Goal: Obtain resource: Obtain resource

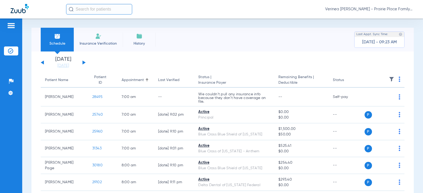
click at [82, 62] on div "[DATE] [DATE] [DATE] [DATE] [DATE] [DATE] [DATE] [DATE] [DATE] [DATE] [DATE] [D…" at bounding box center [63, 63] width 45 height 12
click at [83, 65] on div "[DATE] [DATE] [DATE] [DATE] [DATE] [DATE] [DATE] [DATE] [DATE] [DATE] [DATE] [D…" at bounding box center [63, 63] width 45 height 12
click at [84, 63] on button at bounding box center [83, 63] width 3 height 4
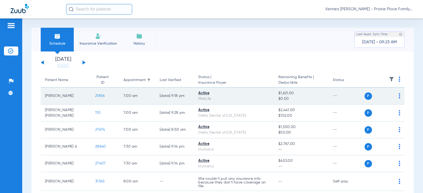
click at [95, 96] on span "21856" at bounding box center [100, 96] width 10 height 4
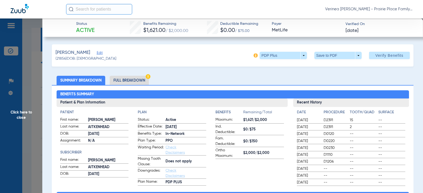
click at [119, 83] on li "Full Breakdown" at bounding box center [129, 80] width 39 height 9
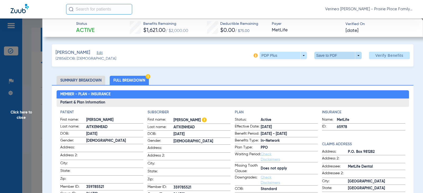
click at [332, 56] on span at bounding box center [338, 55] width 13 height 13
click at [332, 65] on span "Save to PDF" at bounding box center [335, 66] width 21 height 4
click at [332, 61] on span at bounding box center [338, 55] width 13 height 13
click at [332, 66] on span "Save to PDF" at bounding box center [335, 66] width 21 height 4
click at [29, 113] on span "Click here to close" at bounding box center [21, 115] width 42 height 193
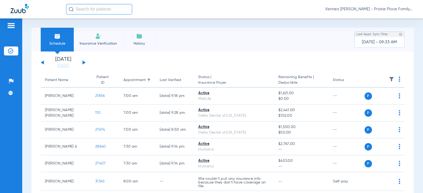
click at [280, 28] on div "Schedule Insurance Verification History Last Appt. Sync Time: [DATE] - 09:33 AM" at bounding box center [222, 40] width 382 height 24
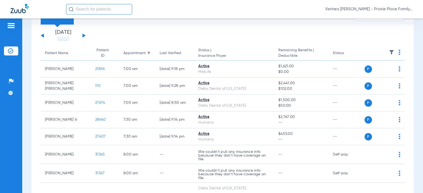
scroll to position [53, 0]
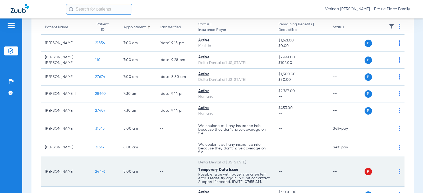
click at [95, 173] on span "24476" at bounding box center [100, 172] width 10 height 4
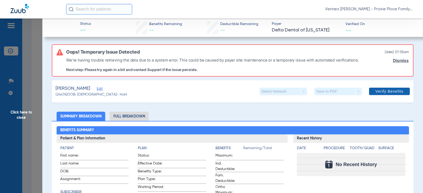
click at [379, 88] on span at bounding box center [389, 91] width 41 height 13
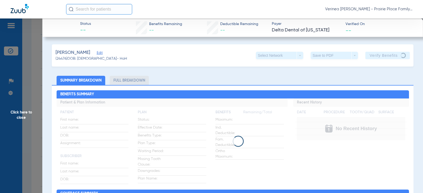
click at [5, 119] on span "Click here to close" at bounding box center [21, 115] width 42 height 193
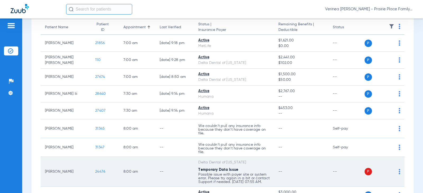
click at [174, 174] on td "--" at bounding box center [174, 172] width 39 height 30
click at [95, 172] on span "24476" at bounding box center [100, 172] width 10 height 4
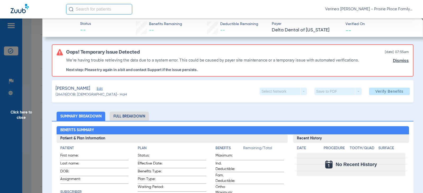
click at [394, 58] on link "Dismiss" at bounding box center [401, 60] width 16 height 5
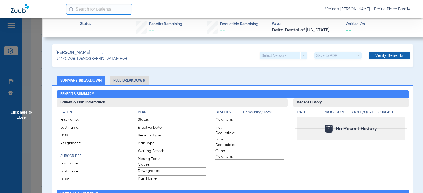
click at [388, 57] on span "Verify Benefits" at bounding box center [389, 55] width 28 height 4
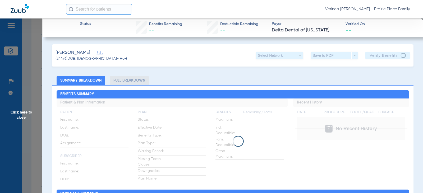
click at [128, 80] on li "Full Breakdown" at bounding box center [129, 80] width 39 height 9
click at [215, 82] on ul "Summary Breakdown Full Breakdown" at bounding box center [233, 80] width 362 height 9
click at [19, 113] on span "Click here to close" at bounding box center [21, 115] width 42 height 193
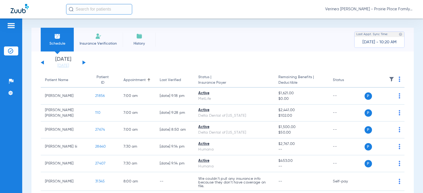
click at [42, 63] on button at bounding box center [42, 63] width 3 height 4
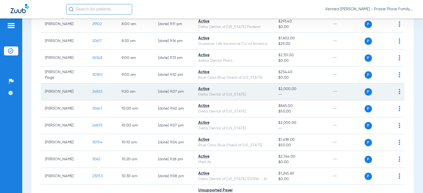
scroll to position [159, 0]
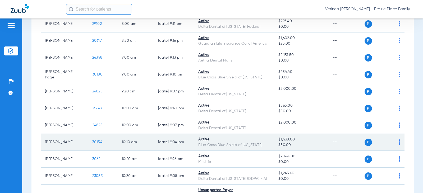
click at [90, 145] on td "30154" at bounding box center [102, 142] width 29 height 17
click at [92, 144] on span "30154" at bounding box center [97, 142] width 10 height 4
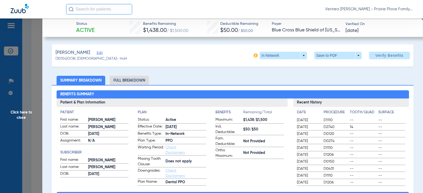
click at [135, 78] on li "Full Breakdown" at bounding box center [129, 80] width 39 height 9
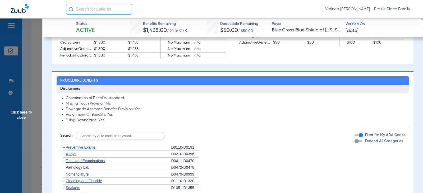
scroll to position [449, 0]
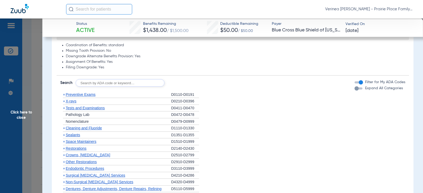
click at [73, 100] on span "X-rays" at bounding box center [71, 101] width 11 height 4
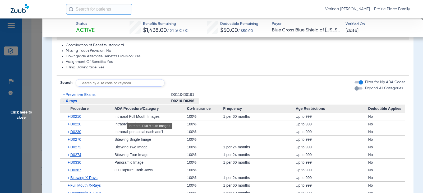
scroll to position [476, 0]
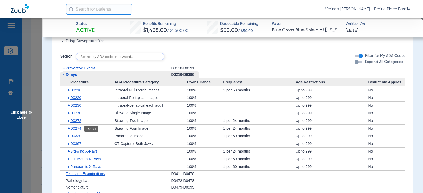
click at [76, 128] on span "D0274" at bounding box center [75, 128] width 11 height 4
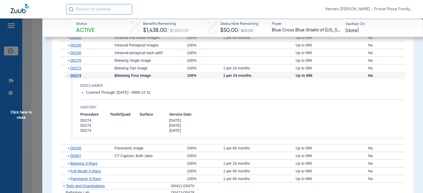
scroll to position [529, 0]
drag, startPoint x: 200, startPoint y: 120, endPoint x: 73, endPoint y: 119, distance: 126.3
click at [73, 119] on app-benefits-detail "Disclaimer Covered Through: [DATE] - 9999-12-31 History Procedure Tooth/Quad Su…" at bounding box center [237, 109] width 335 height 60
click at [103, 120] on span "D0274" at bounding box center [95, 120] width 30 height 5
click at [217, 117] on app-history "Procedure Tooth/Quad Surface Service Date D0274 [DATE] D0274 [DATE] D0274 [DATE]" at bounding box center [242, 122] width 325 height 21
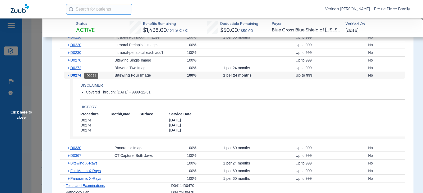
click at [76, 77] on span "D0274" at bounding box center [75, 75] width 11 height 4
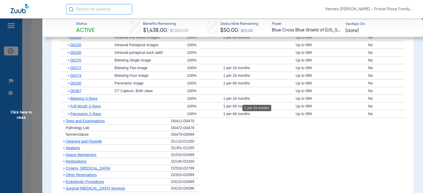
click at [237, 92] on div at bounding box center [259, 90] width 72 height 7
click at [228, 133] on li "+ Nomenclature D0479-D0999" at bounding box center [232, 134] width 345 height 7
click at [77, 107] on span "Full Mouth X-Rays" at bounding box center [85, 106] width 30 height 4
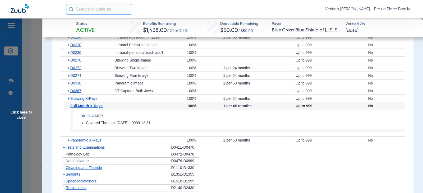
click at [182, 120] on app-benefits-detail "Disclaimer Covered Through: [DATE] - 9999-12-31" at bounding box center [237, 121] width 335 height 22
click at [77, 102] on div "+ Bitewing X-Rays" at bounding box center [89, 98] width 51 height 7
click at [76, 105] on span "Full Mouth X-Rays" at bounding box center [86, 106] width 32 height 4
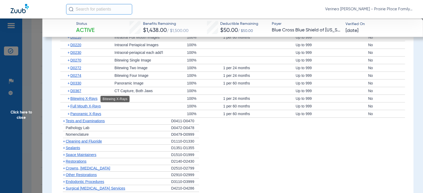
click at [77, 98] on span "Bitewing X-Rays" at bounding box center [83, 98] width 27 height 4
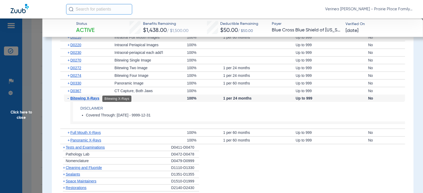
click at [90, 100] on span "Bitewing X-Rays" at bounding box center [84, 98] width 29 height 4
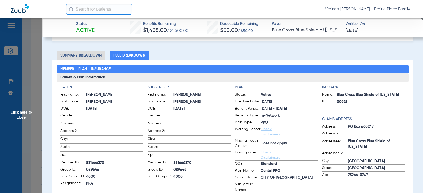
scroll to position [0, 0]
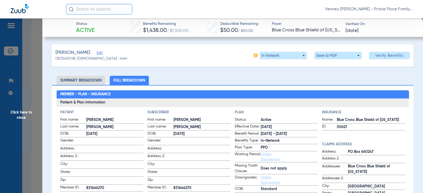
click at [18, 117] on span "Click here to close" at bounding box center [21, 115] width 42 height 193
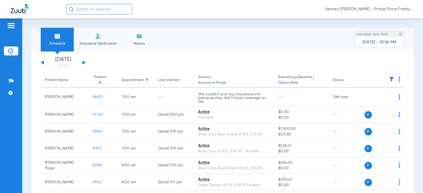
click at [83, 64] on button at bounding box center [83, 63] width 3 height 4
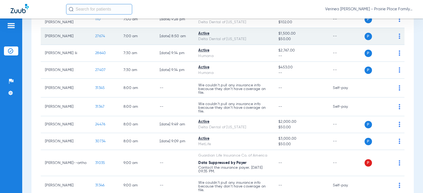
scroll to position [106, 0]
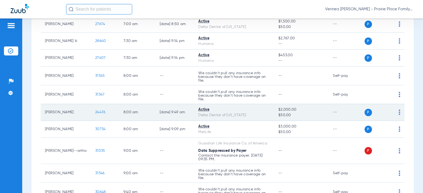
click at [96, 112] on span "24476" at bounding box center [100, 112] width 10 height 4
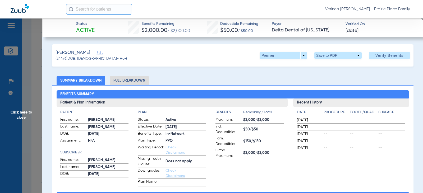
click at [131, 84] on li "Full Breakdown" at bounding box center [129, 80] width 39 height 9
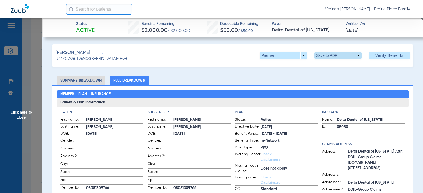
click at [332, 54] on span at bounding box center [338, 55] width 13 height 13
click at [325, 65] on span "Save to PDF" at bounding box center [335, 66] width 21 height 4
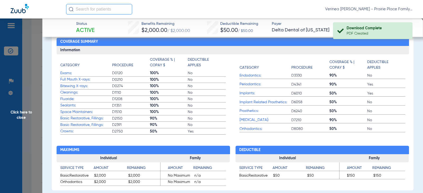
scroll to position [211, 0]
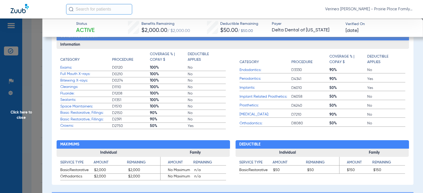
click at [14, 114] on span "Click here to close" at bounding box center [21, 115] width 42 height 193
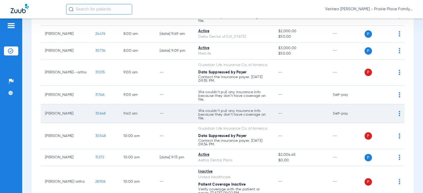
scroll to position [185, 0]
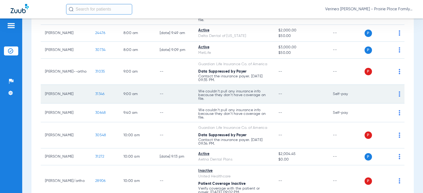
click at [95, 96] on td "31346" at bounding box center [105, 94] width 28 height 19
click at [95, 96] on span "31346" at bounding box center [99, 94] width 9 height 4
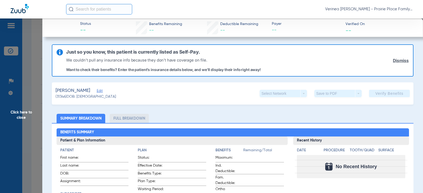
click at [393, 61] on link "Dismiss" at bounding box center [401, 60] width 16 height 5
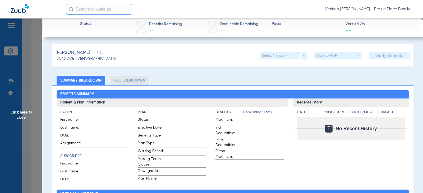
click at [124, 83] on li "Full Breakdown" at bounding box center [129, 80] width 39 height 9
